Goal: Book appointment/travel/reservation

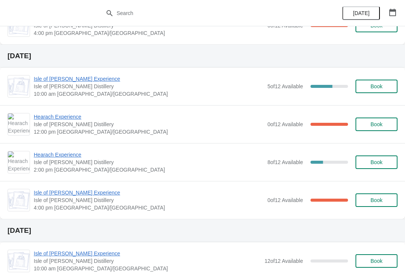
scroll to position [177, 0]
click at [382, 78] on div "Isle of [PERSON_NAME] Experience [GEOGRAPHIC_DATA][PERSON_NAME] 10:00 am [GEOGR…" at bounding box center [216, 86] width 364 height 23
click at [373, 84] on span "Book" at bounding box center [377, 86] width 12 height 6
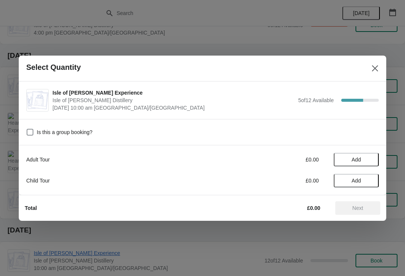
click at [350, 158] on span "Add" at bounding box center [357, 160] width 32 height 6
click at [347, 158] on icon at bounding box center [344, 159] width 8 height 8
click at [354, 157] on span "Add" at bounding box center [356, 160] width 9 height 6
click at [369, 153] on div "Adult Tour £25.00 1" at bounding box center [202, 160] width 353 height 14
click at [370, 159] on icon at bounding box center [369, 159] width 3 height 3
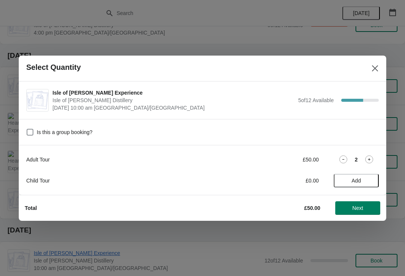
click at [353, 203] on button "Next" at bounding box center [358, 208] width 45 height 14
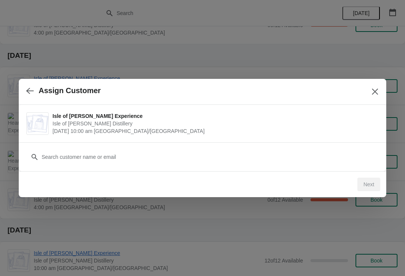
click at [268, 168] on div "Customer" at bounding box center [203, 156] width 368 height 29
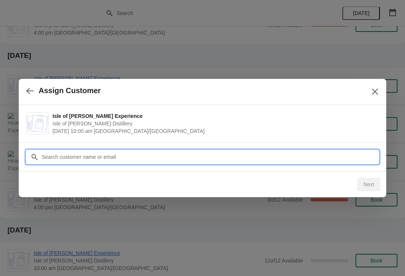
click at [65, 152] on input "Customer" at bounding box center [210, 157] width 338 height 14
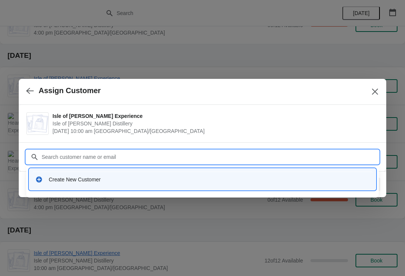
click at [63, 186] on div "Create New Customer" at bounding box center [202, 179] width 341 height 15
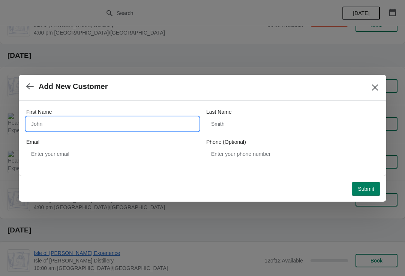
click at [75, 123] on input "First Name" at bounding box center [112, 124] width 173 height 14
type input "[PERSON_NAME]"
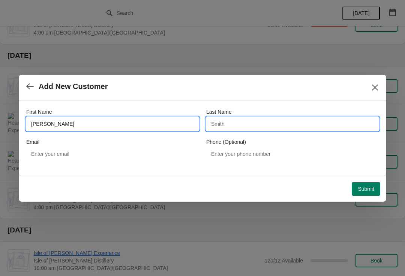
click at [268, 122] on input "Last Name" at bounding box center [292, 124] width 173 height 14
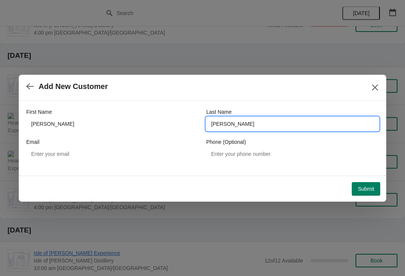
type input "[PERSON_NAME]"
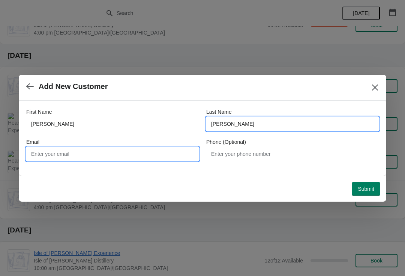
click at [50, 153] on input "Email" at bounding box center [112, 154] width 173 height 14
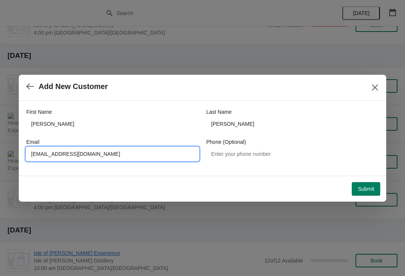
type input "[EMAIL_ADDRESS][DOMAIN_NAME]"
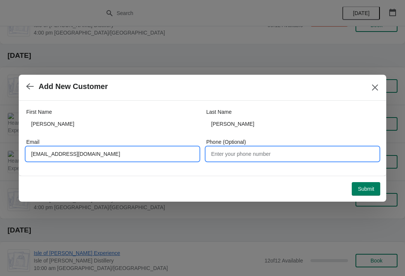
click at [243, 150] on input "Phone (Optional)" at bounding box center [292, 154] width 173 height 14
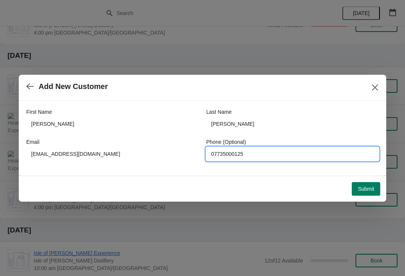
type input "07735000125"
click at [365, 184] on button "Submit" at bounding box center [366, 189] width 29 height 14
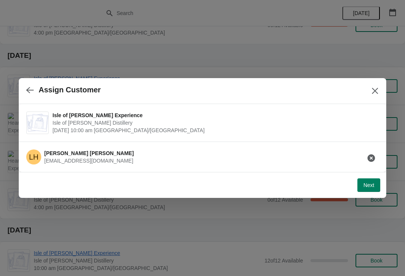
click at [366, 184] on span "Next" at bounding box center [369, 185] width 11 height 6
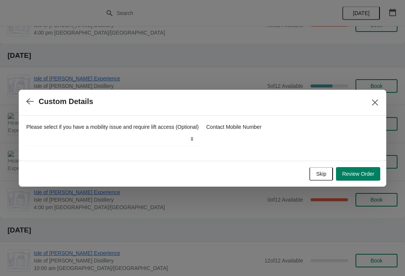
click at [369, 176] on span "Review Order" at bounding box center [358, 174] width 32 height 6
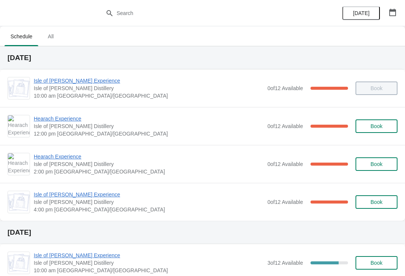
click at [60, 159] on span "Hearach Experience" at bounding box center [149, 157] width 230 height 8
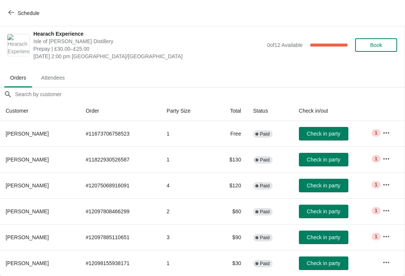
scroll to position [4, 0]
click at [314, 259] on button "Check in party" at bounding box center [324, 263] width 50 height 14
